Goal: Information Seeking & Learning: Learn about a topic

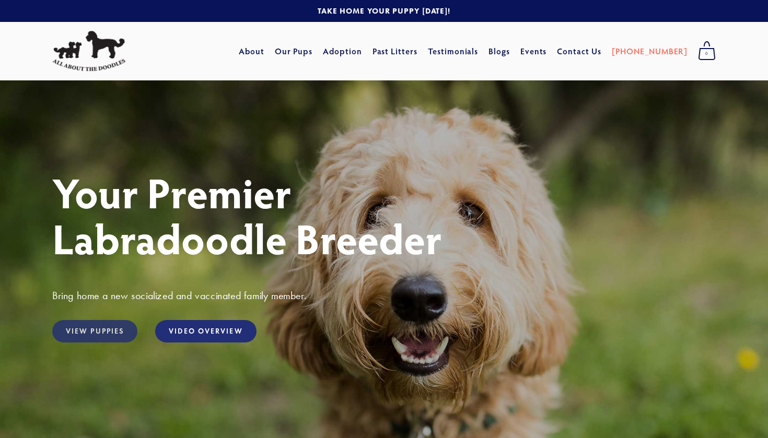
click at [72, 331] on link "View Puppies" at bounding box center [94, 331] width 85 height 22
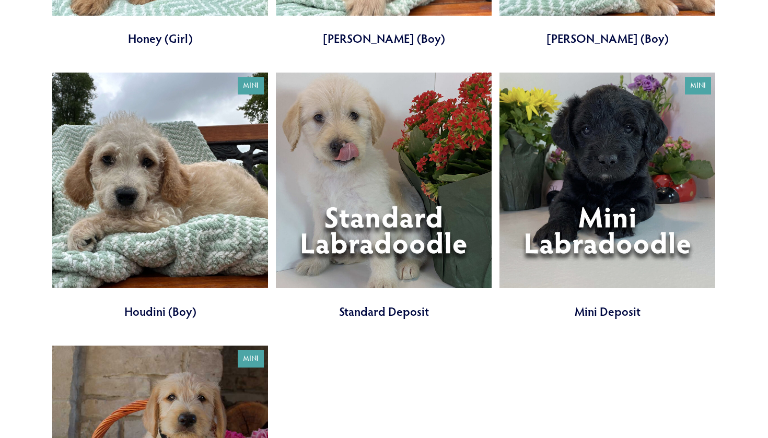
scroll to position [1151, 0]
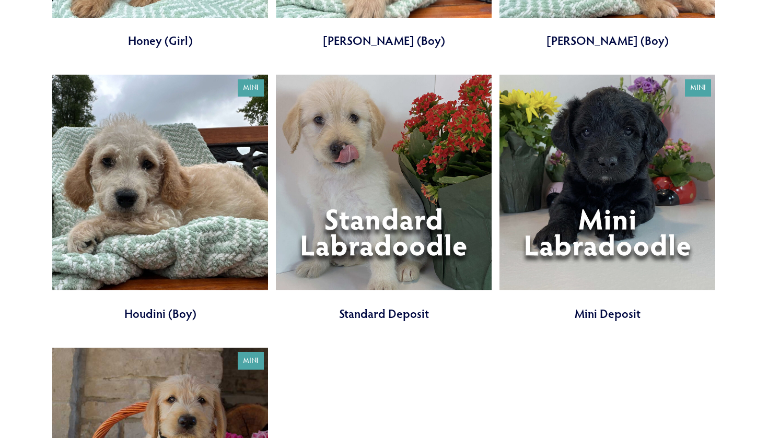
click at [547, 212] on link at bounding box center [607, 198] width 216 height 247
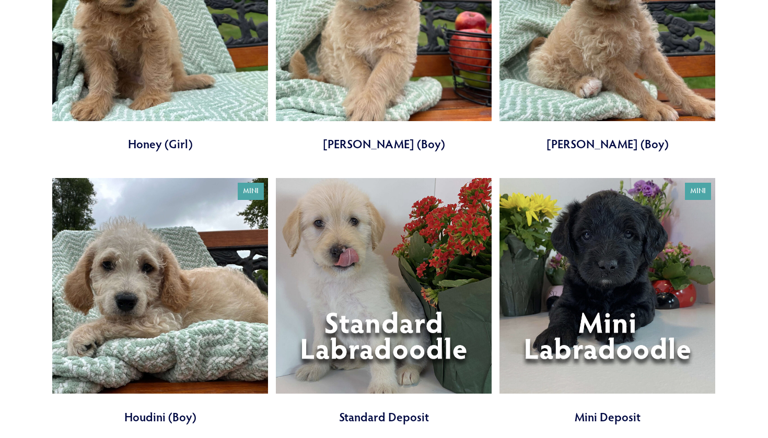
scroll to position [1042, 0]
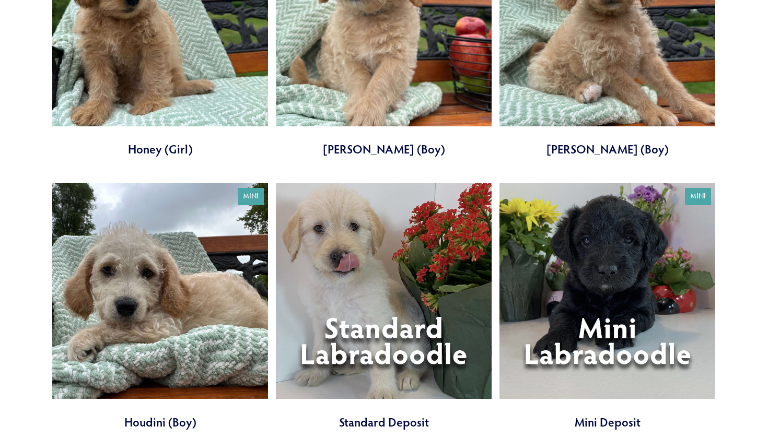
click at [471, 273] on link at bounding box center [384, 306] width 216 height 247
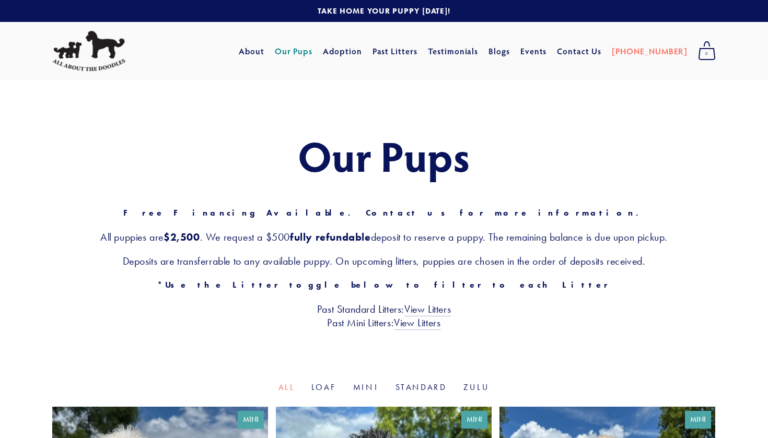
scroll to position [0, 0]
click at [418, 56] on link "Past Litters" at bounding box center [394, 50] width 45 height 11
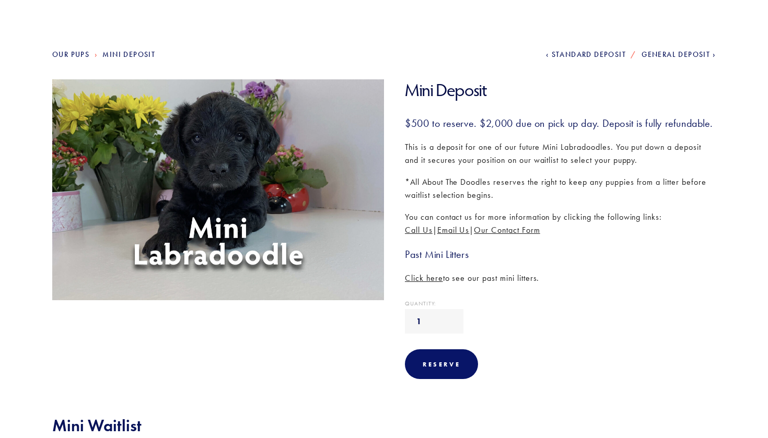
scroll to position [90, 0]
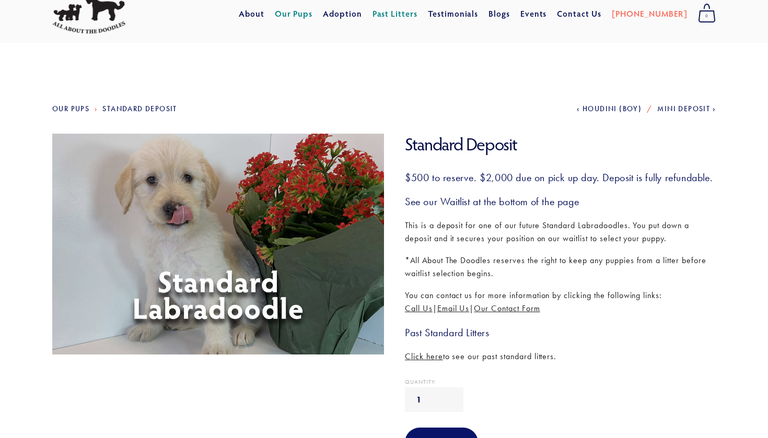
scroll to position [44, 0]
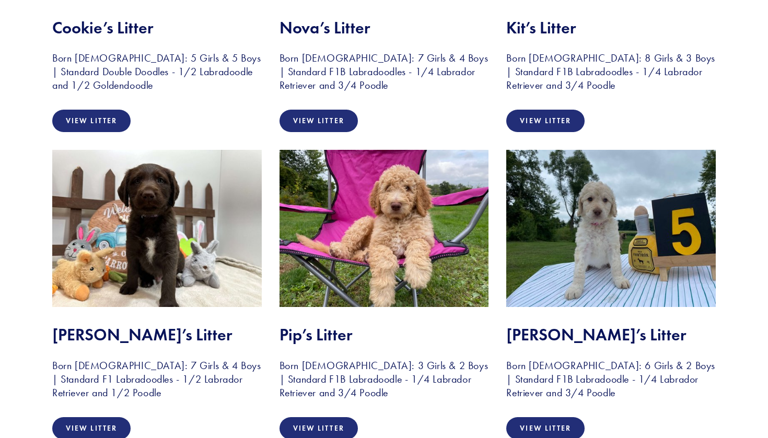
scroll to position [1331, 0]
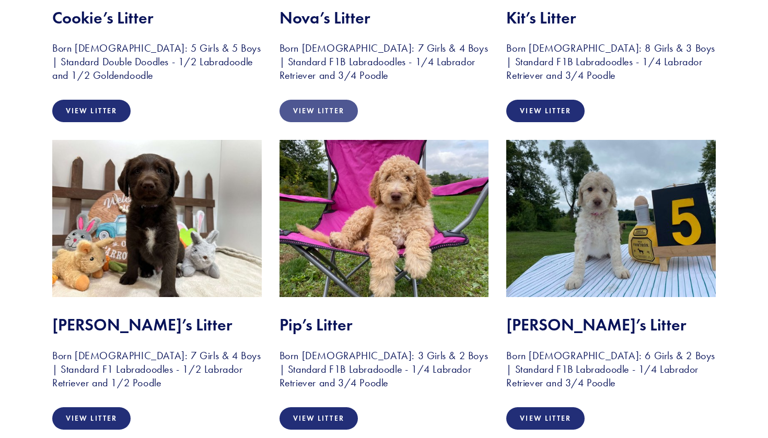
click at [331, 118] on link "View Litter" at bounding box center [318, 111] width 78 height 22
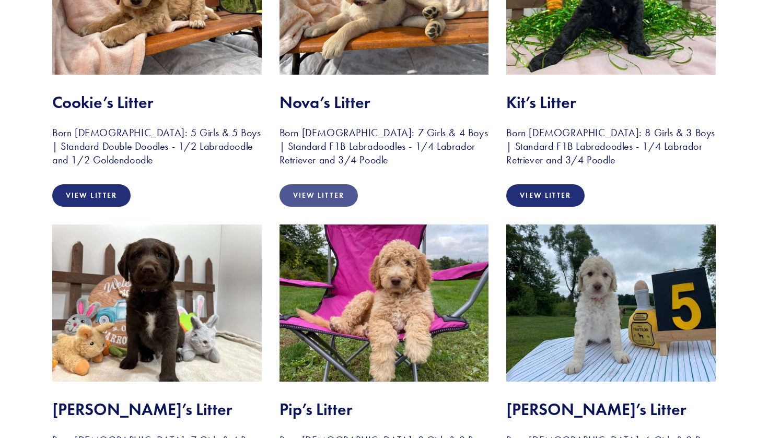
scroll to position [1179, 0]
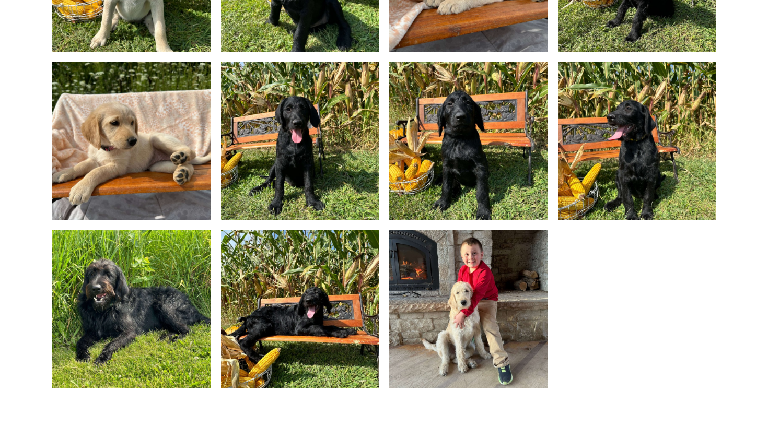
scroll to position [854, 0]
